Goal: Communication & Community: Answer question/provide support

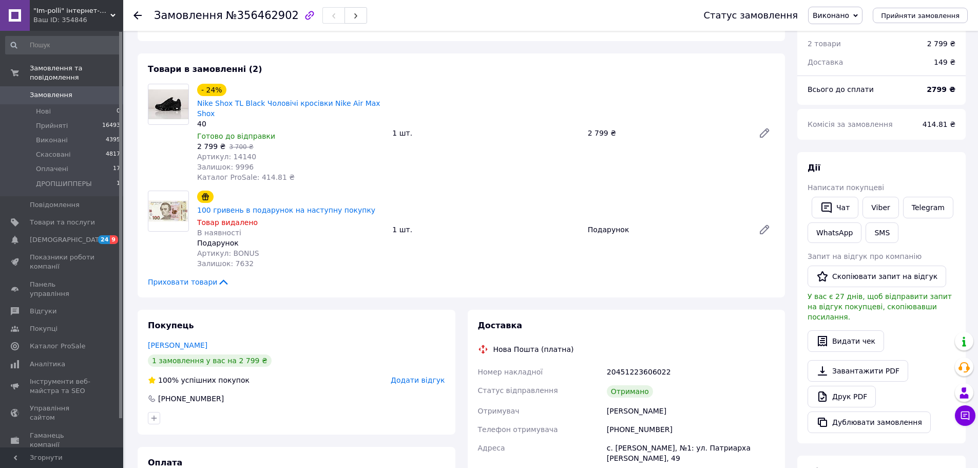
scroll to position [53, 0]
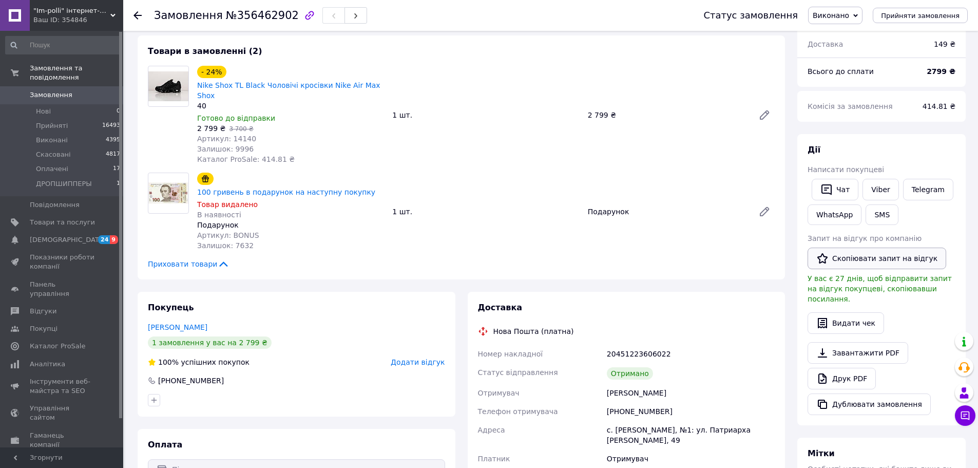
click at [864, 260] on button "Скопіювати запит на відгук" at bounding box center [876, 258] width 139 height 22
drag, startPoint x: 708, startPoint y: 139, endPoint x: 862, endPoint y: 22, distance: 193.0
click at [708, 139] on div "- 24% Nike Shox TL Black Чоловічі кросівки Nike Air Max Shox 40 Готово до відпр…" at bounding box center [486, 115] width 586 height 103
click at [64, 90] on span "Замовлення" at bounding box center [51, 94] width 43 height 9
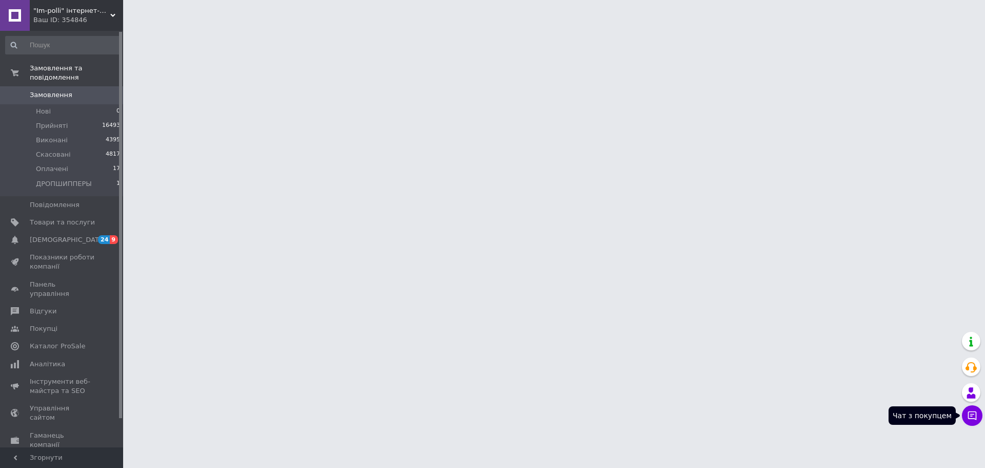
click at [976, 422] on button "Чат з покупцем" at bounding box center [972, 415] width 21 height 21
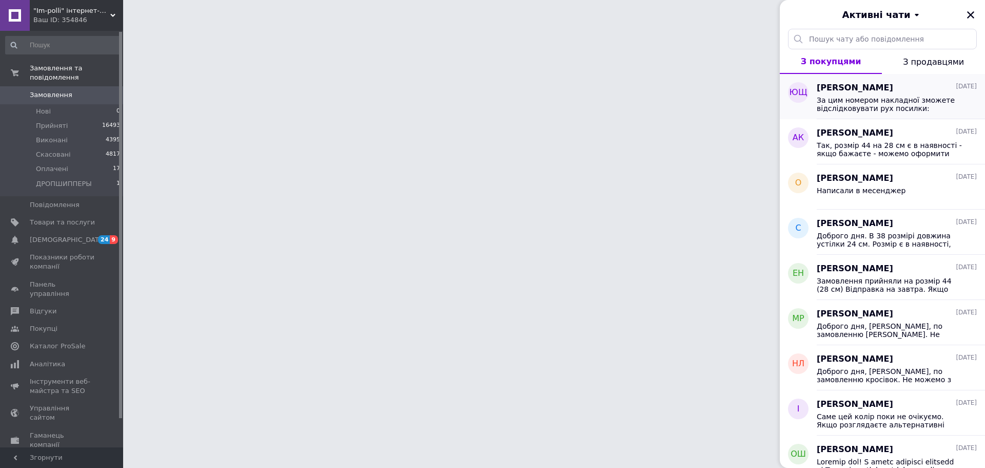
click at [914, 95] on div "За цим номером накладної зможете відслідковувати рух посилки: 20451223606022 [U…" at bounding box center [897, 103] width 160 height 18
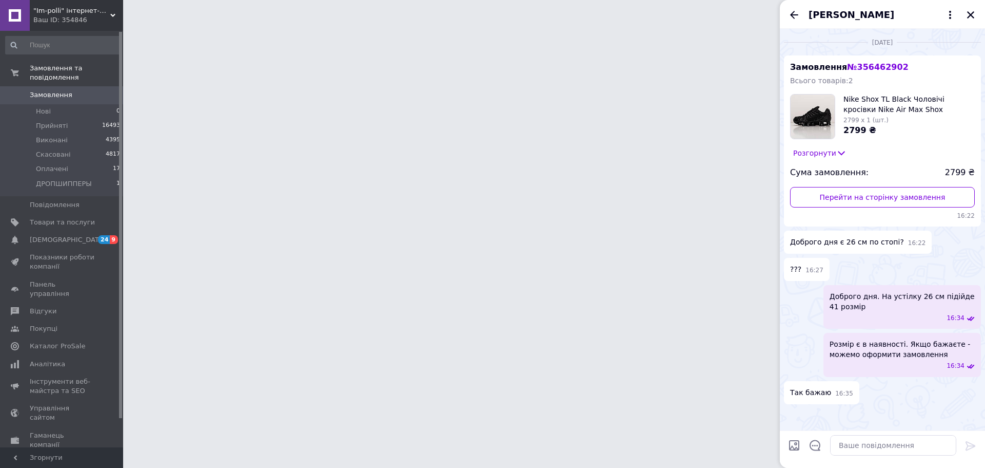
scroll to position [529, 0]
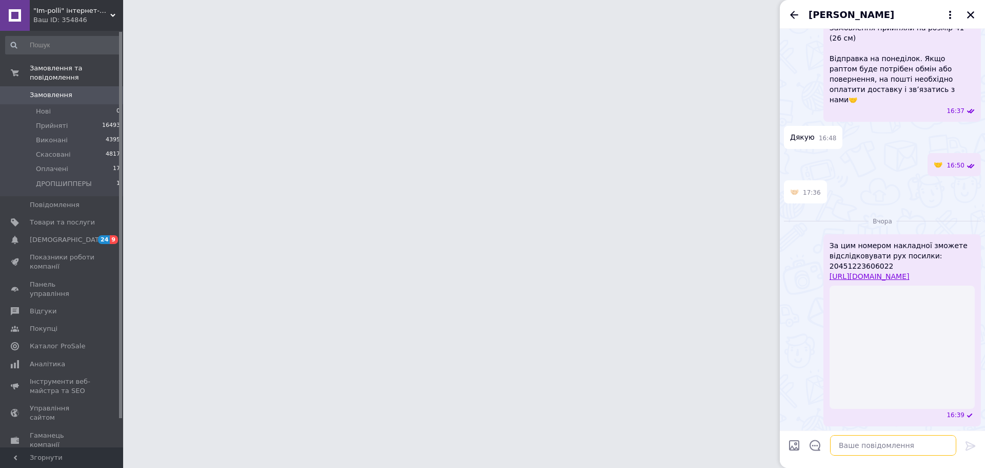
click at [869, 447] on textarea at bounding box center [893, 445] width 126 height 21
paste textarea "Доброго дня, [PERSON_NAME]. Дякуємо за замовлення, будемо також вдячні за Ваш в…"
type textarea "Доброго дня, [PERSON_NAME]. Дякуємо за замовлення, будемо також вдячні за Ваш в…"
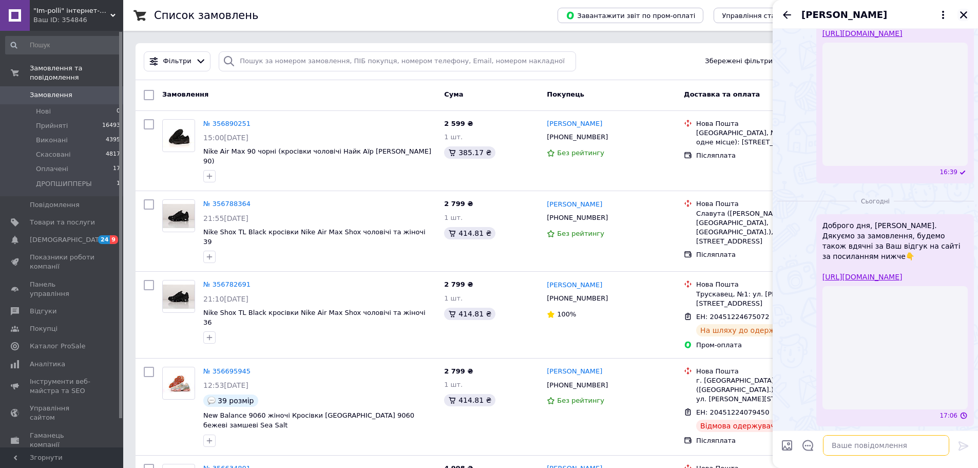
scroll to position [710, 0]
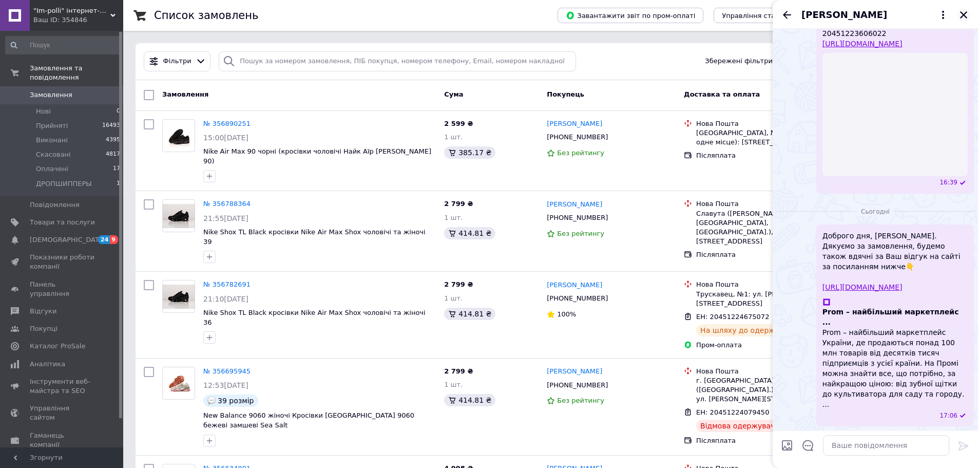
click at [960, 12] on icon "Закрити" at bounding box center [963, 14] width 7 height 7
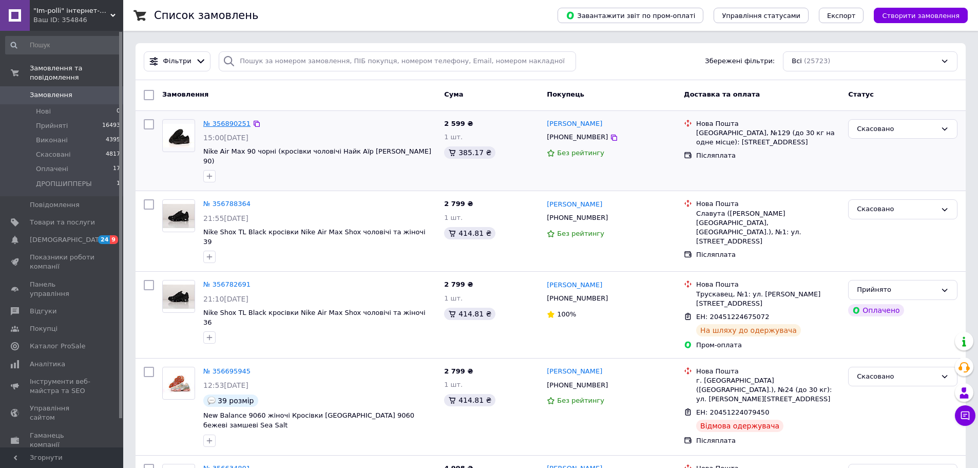
click at [217, 126] on link "№ 356890251" at bounding box center [226, 124] width 47 height 8
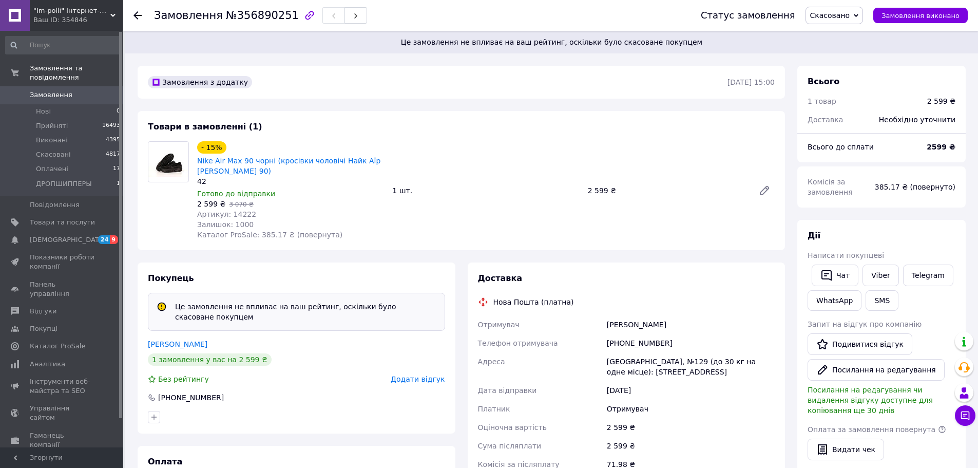
click at [238, 218] on span "Артикул: 14222" at bounding box center [226, 214] width 59 height 8
copy span "14222"
click at [64, 90] on span "Замовлення" at bounding box center [51, 94] width 43 height 9
